Goal: Transaction & Acquisition: Book appointment/travel/reservation

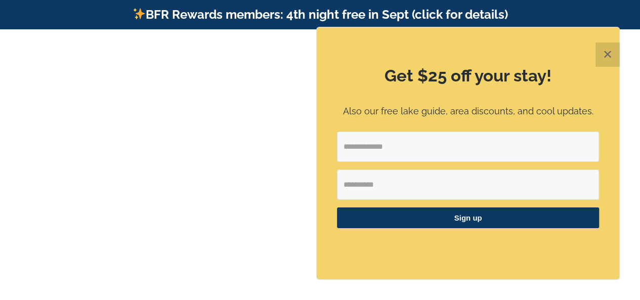
click at [614, 60] on button "✕" at bounding box center [608, 55] width 24 height 24
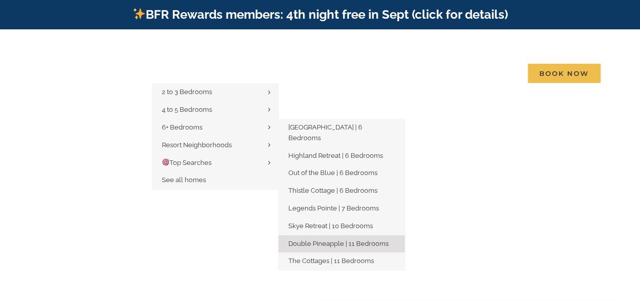
click at [318, 240] on span "Double Pineapple | 11 Bedrooms" at bounding box center [339, 244] width 100 height 8
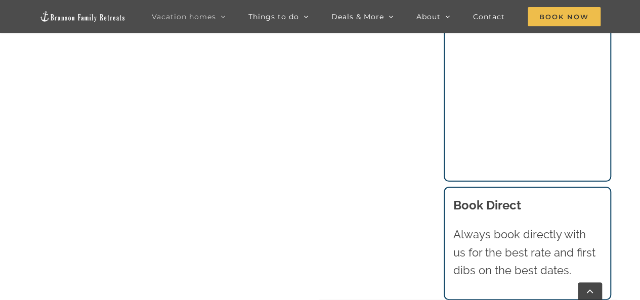
scroll to position [969, 0]
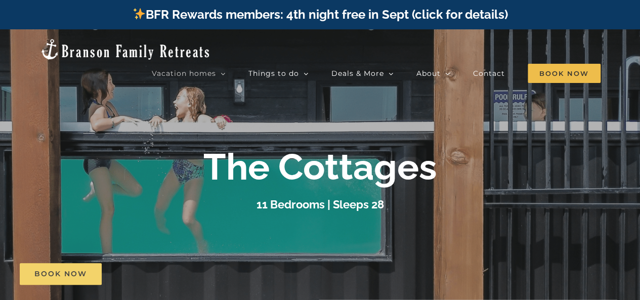
click at [56, 275] on span "Book Now" at bounding box center [60, 274] width 53 height 9
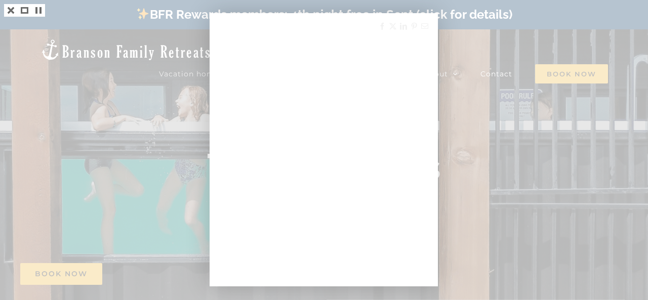
click at [157, 80] on div at bounding box center [324, 150] width 648 height 300
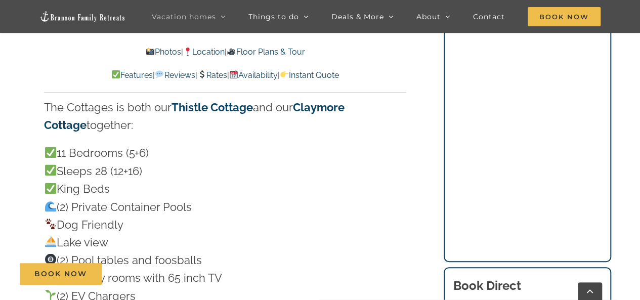
scroll to position [525, 0]
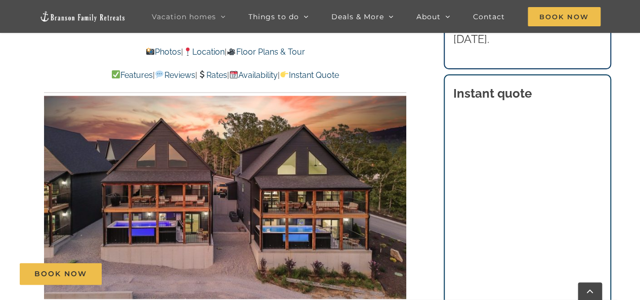
click at [190, 191] on img at bounding box center [225, 198] width 362 height 204
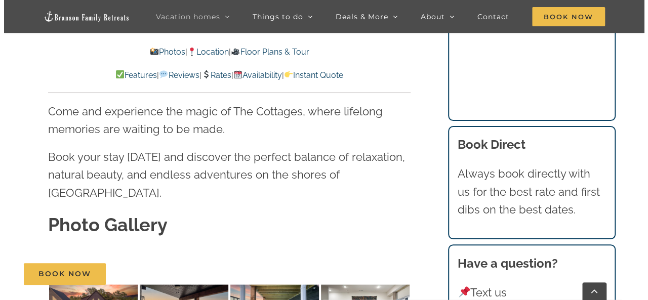
scroll to position [2888, 0]
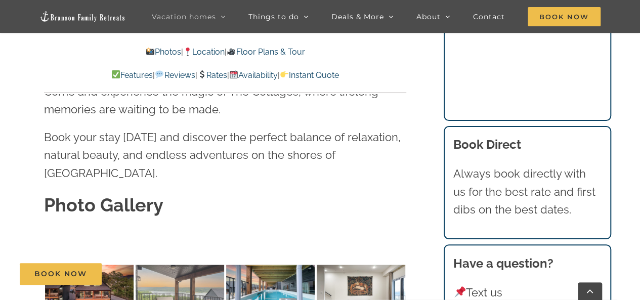
click at [167, 265] on img at bounding box center [180, 294] width 89 height 59
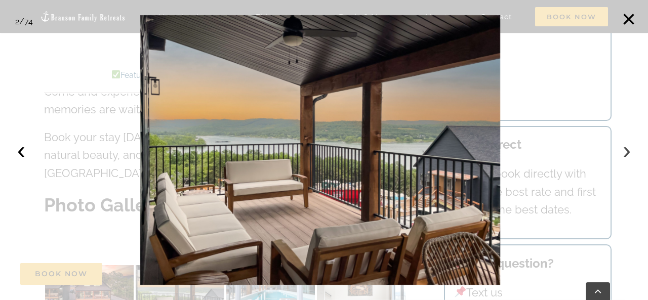
click at [617, 153] on button "›" at bounding box center [627, 150] width 22 height 22
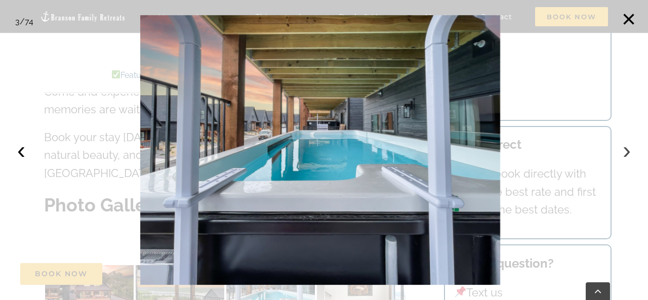
click at [617, 153] on button "›" at bounding box center [627, 150] width 22 height 22
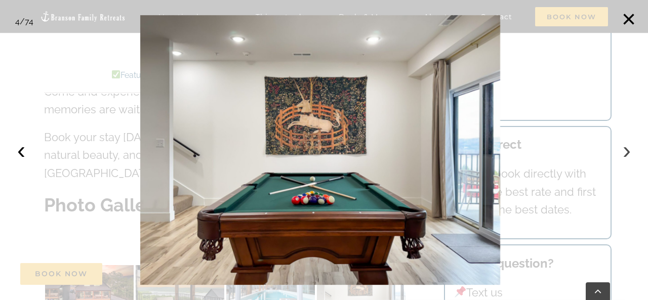
click at [617, 153] on button "›" at bounding box center [627, 150] width 22 height 22
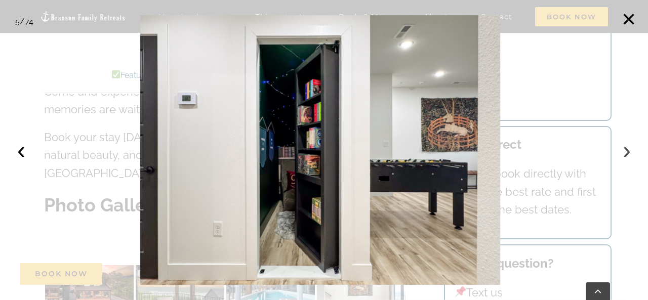
click at [617, 153] on button "›" at bounding box center [627, 150] width 22 height 22
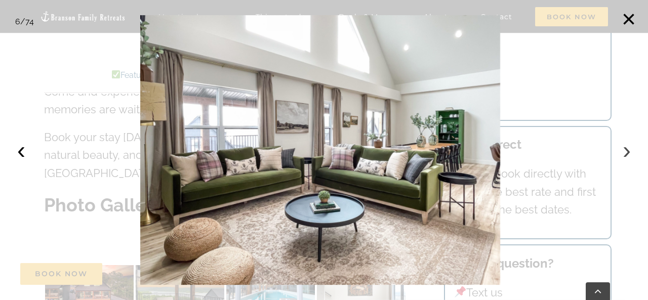
click at [617, 153] on button "›" at bounding box center [627, 150] width 22 height 22
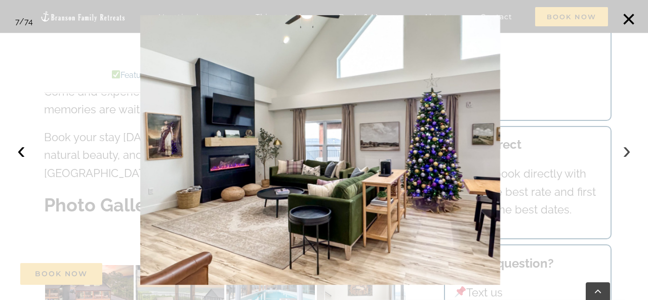
click at [617, 153] on button "›" at bounding box center [627, 150] width 22 height 22
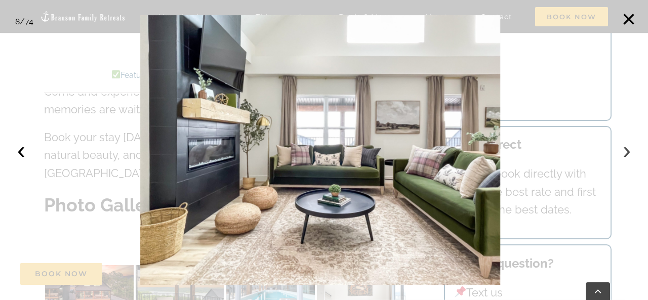
click at [617, 153] on button "›" at bounding box center [627, 150] width 22 height 22
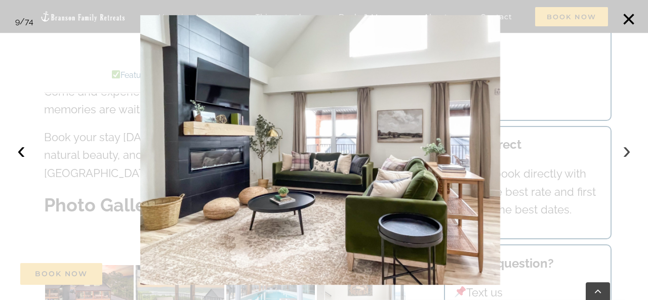
click at [617, 153] on button "›" at bounding box center [627, 150] width 22 height 22
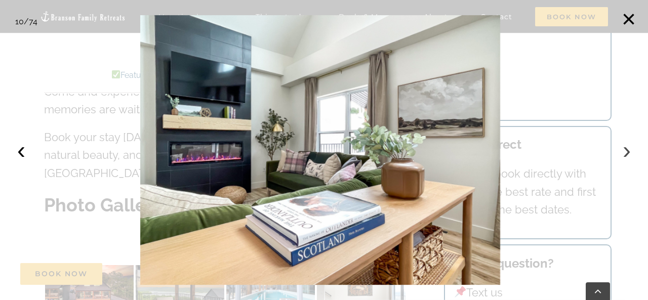
click at [617, 153] on button "›" at bounding box center [627, 150] width 22 height 22
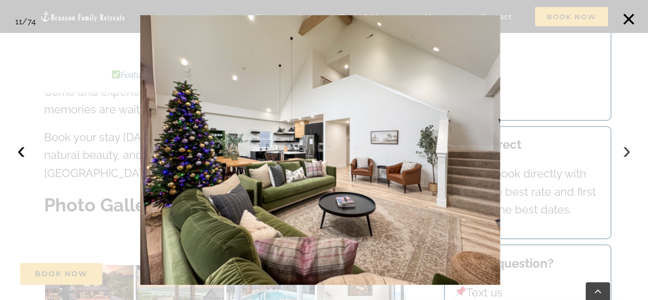
click at [617, 153] on button "›" at bounding box center [627, 150] width 22 height 22
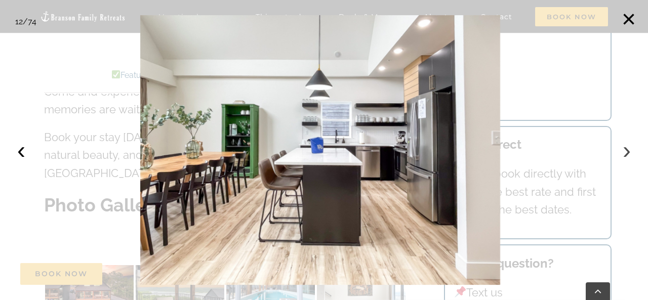
click at [617, 153] on button "›" at bounding box center [627, 150] width 22 height 22
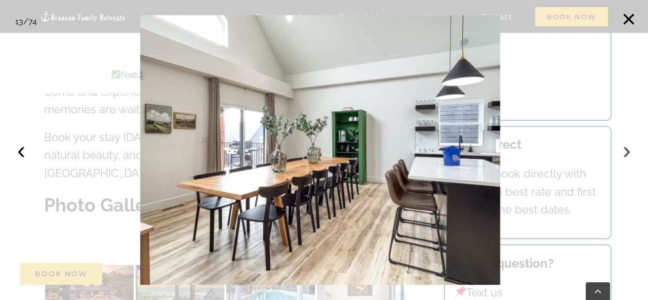
click at [617, 153] on button "›" at bounding box center [627, 150] width 22 height 22
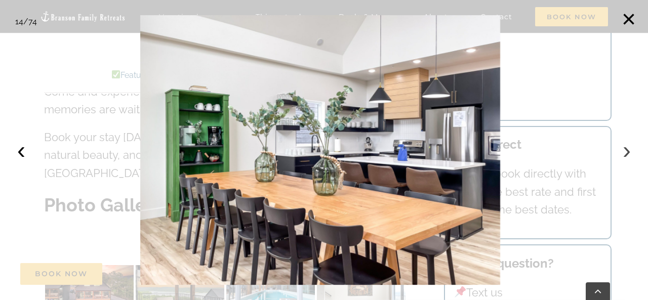
click at [617, 153] on button "›" at bounding box center [627, 150] width 22 height 22
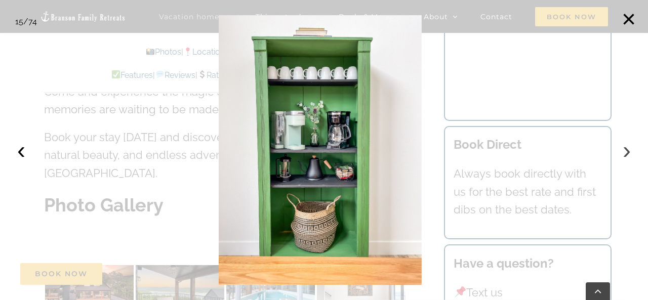
click at [617, 153] on button "›" at bounding box center [627, 150] width 22 height 22
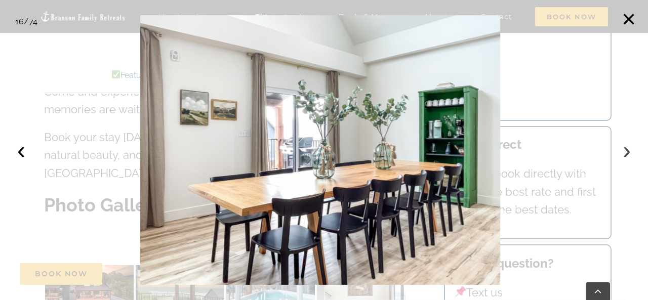
click at [617, 153] on button "›" at bounding box center [627, 150] width 22 height 22
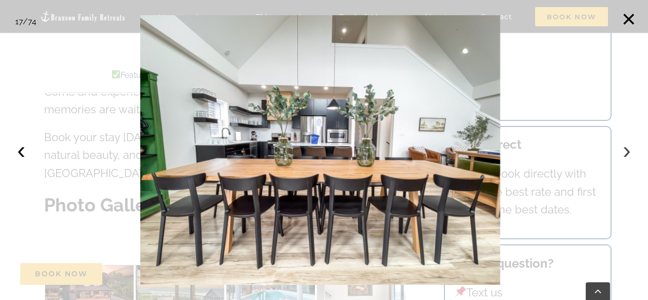
click at [617, 153] on button "›" at bounding box center [627, 150] width 22 height 22
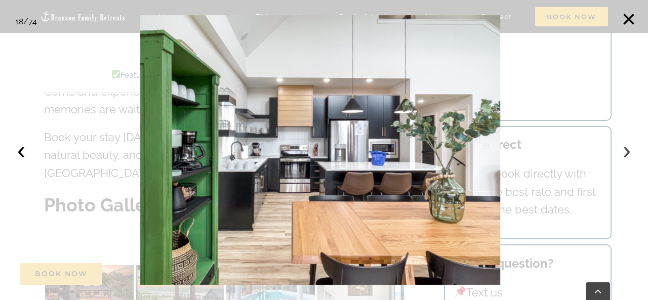
click at [617, 153] on button "›" at bounding box center [627, 150] width 22 height 22
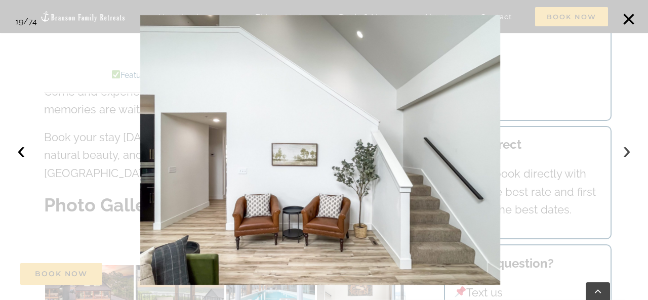
click at [617, 153] on button "›" at bounding box center [627, 150] width 22 height 22
